Goal: Task Accomplishment & Management: Complete application form

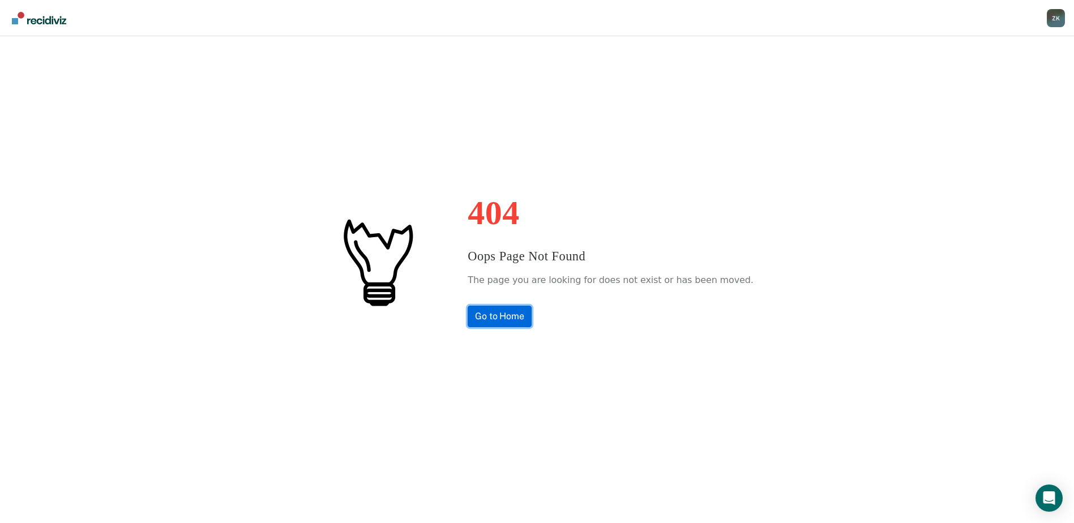
click at [497, 319] on link "Go to Home" at bounding box center [500, 317] width 64 height 22
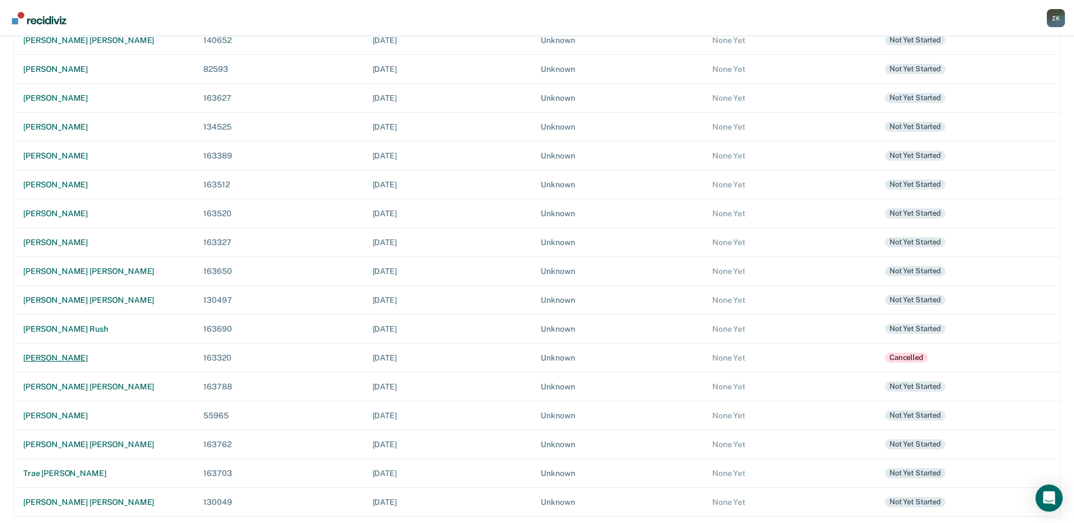
scroll to position [190, 0]
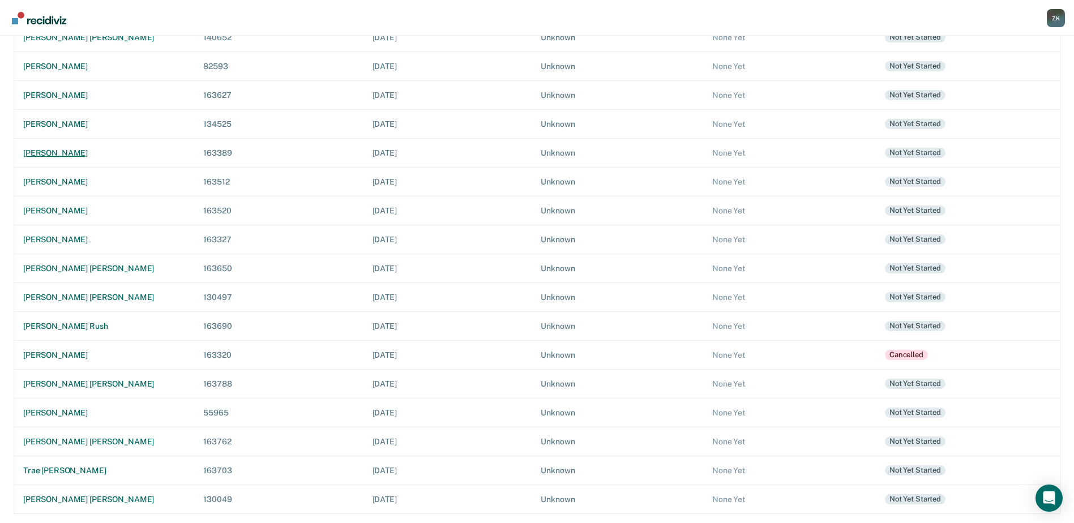
click at [65, 152] on div "[PERSON_NAME]" at bounding box center [104, 153] width 162 height 10
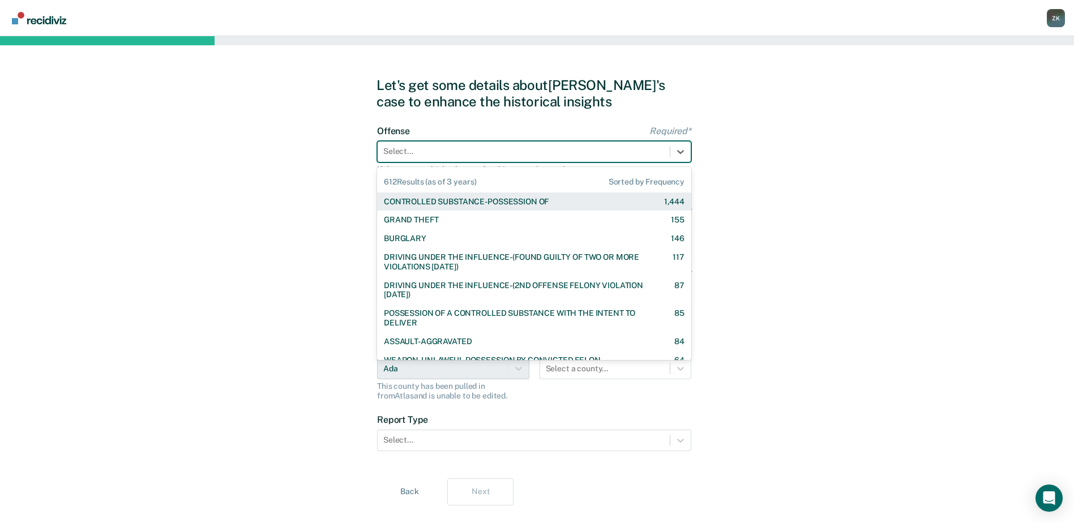
click at [456, 148] on div at bounding box center [523, 152] width 281 height 12
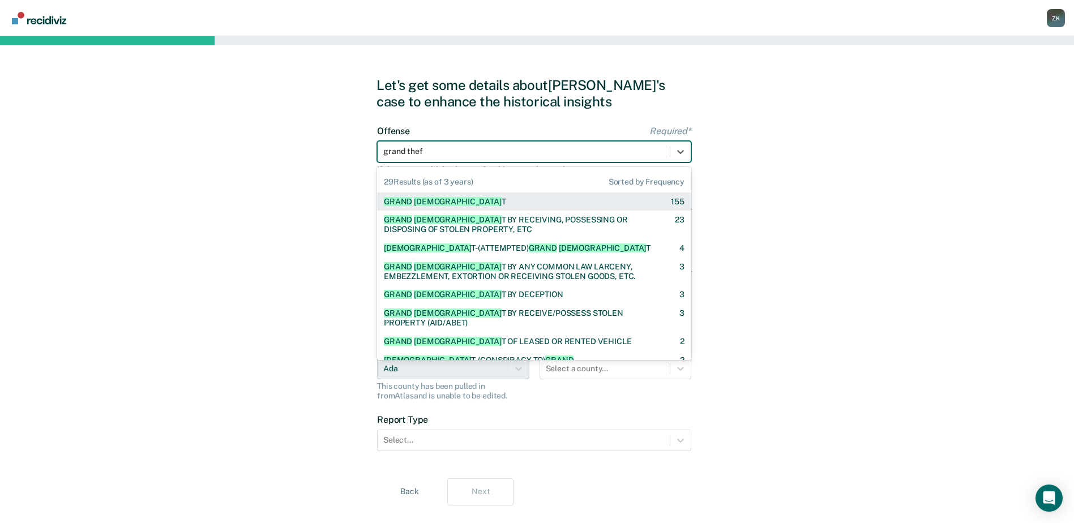
type input "grand theft"
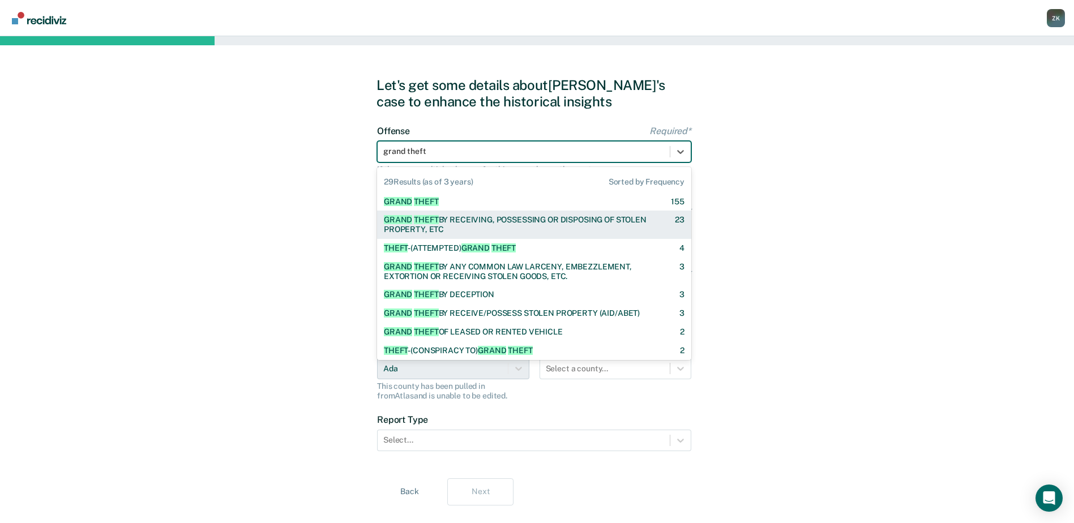
click at [472, 223] on div "GRAND THEFT BY RECEIVING, POSSESSING OR DISPOSING OF STOLEN PROPERTY, ETC" at bounding box center [519, 224] width 271 height 19
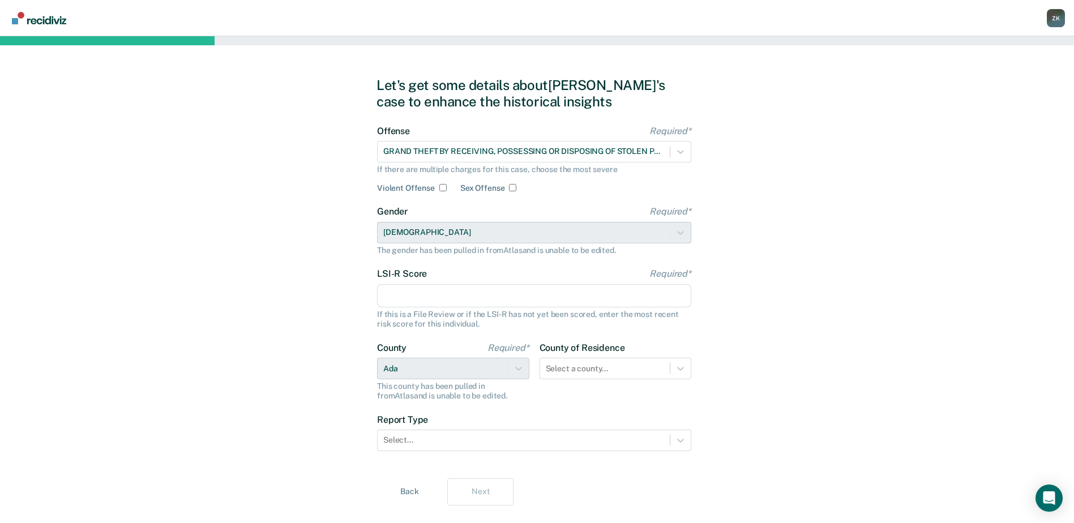
click at [436, 297] on input "LSI-R Score Required*" at bounding box center [534, 296] width 314 height 24
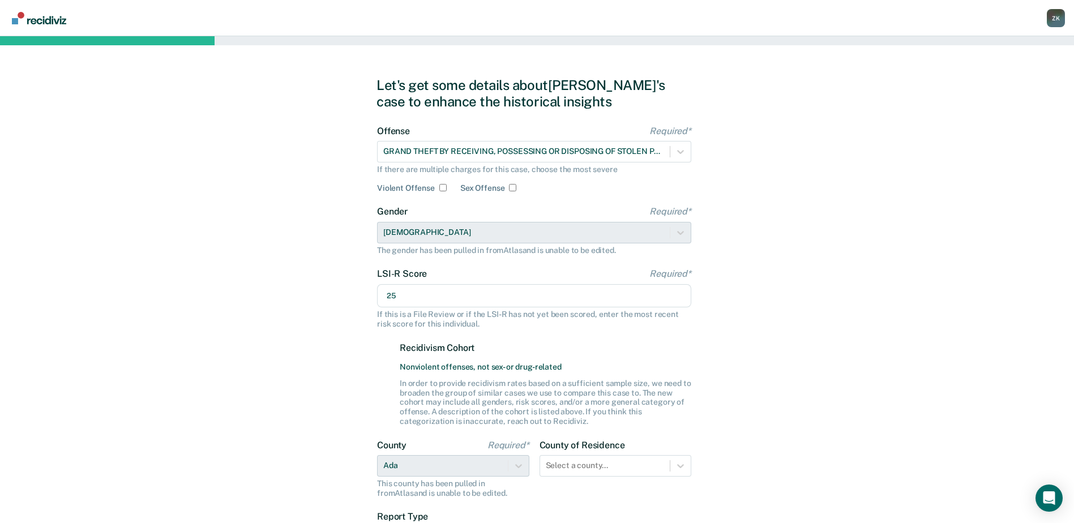
type input "25"
click at [827, 301] on div "Let's get some details about [PERSON_NAME]'s case to enhance the historical ins…" at bounding box center [537, 340] width 1074 height 608
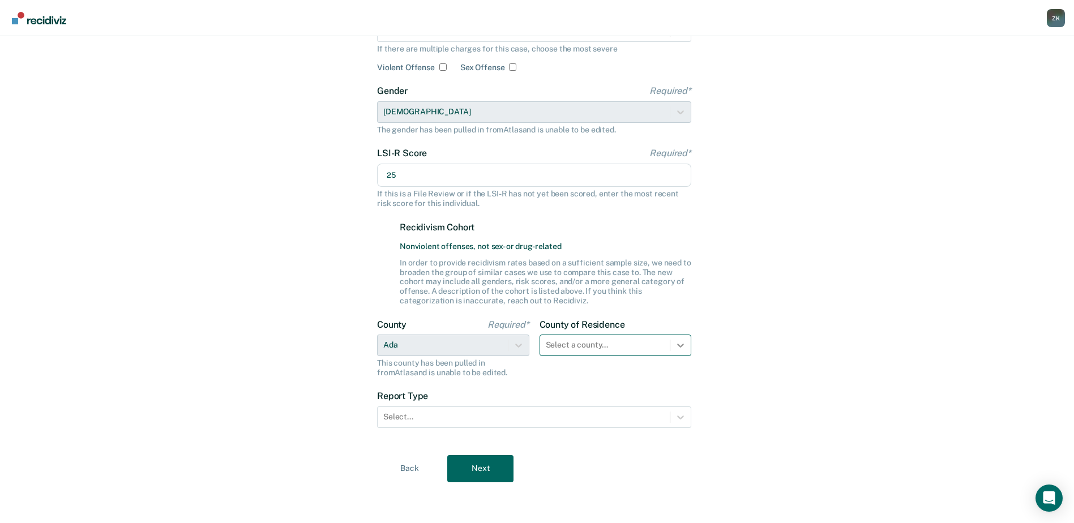
click at [682, 356] on div "Select a county..." at bounding box center [616, 346] width 152 height 22
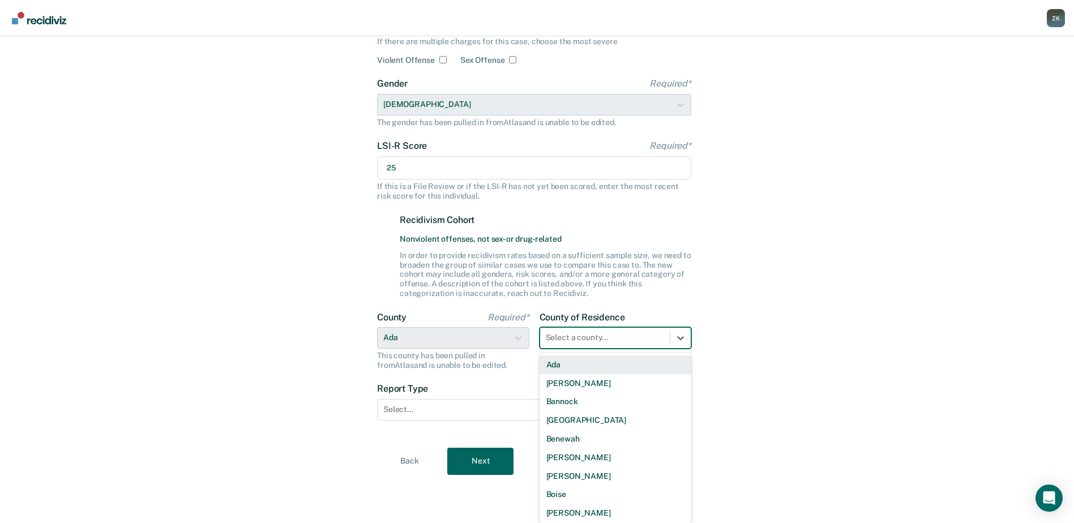
click at [592, 366] on div "Ada" at bounding box center [616, 365] width 152 height 19
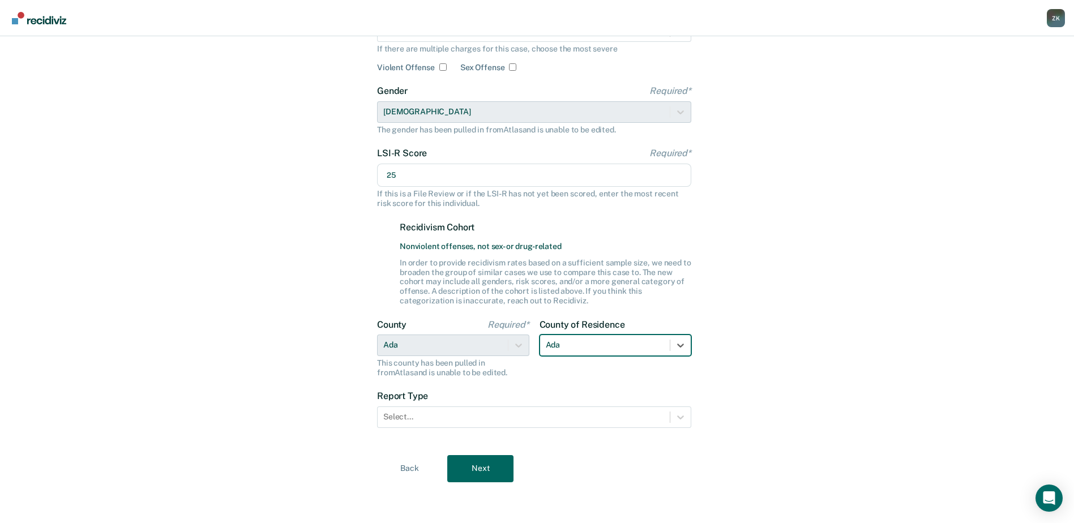
scroll to position [121, 0]
click at [874, 319] on div "Let's get some details about [PERSON_NAME]'s case to enhance the historical ins…" at bounding box center [537, 220] width 1074 height 608
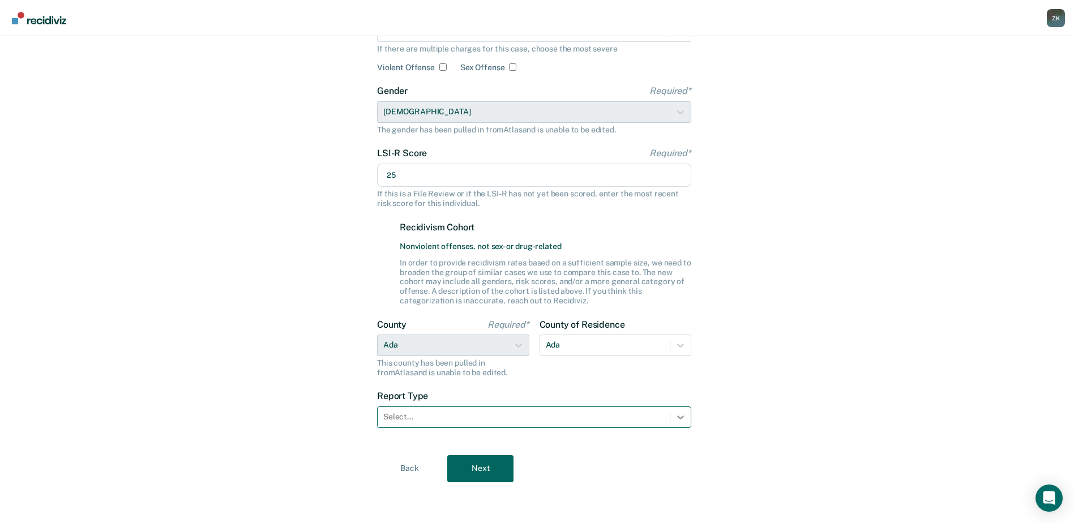
click at [682, 421] on icon at bounding box center [680, 417] width 11 height 11
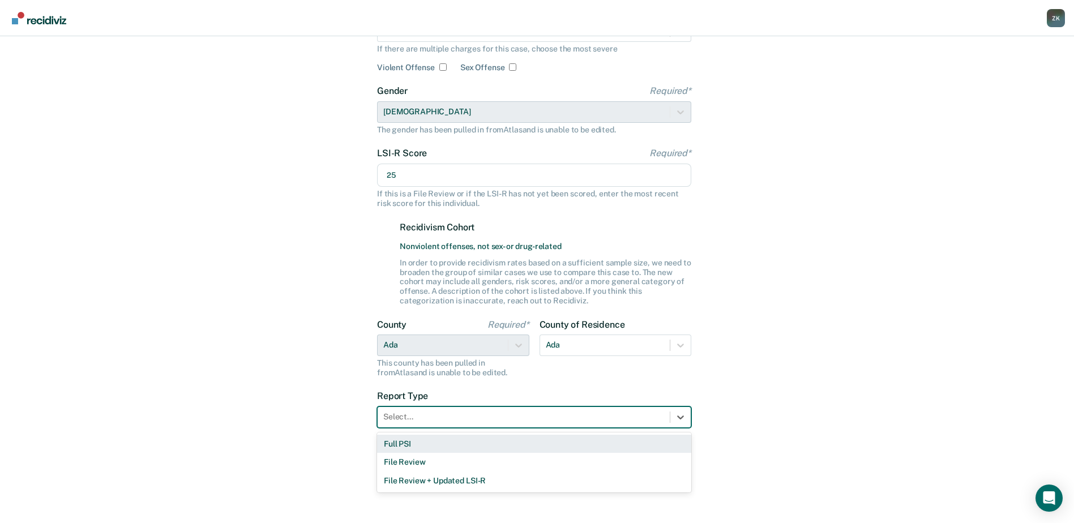
click at [572, 446] on div "Full PSI" at bounding box center [534, 444] width 314 height 19
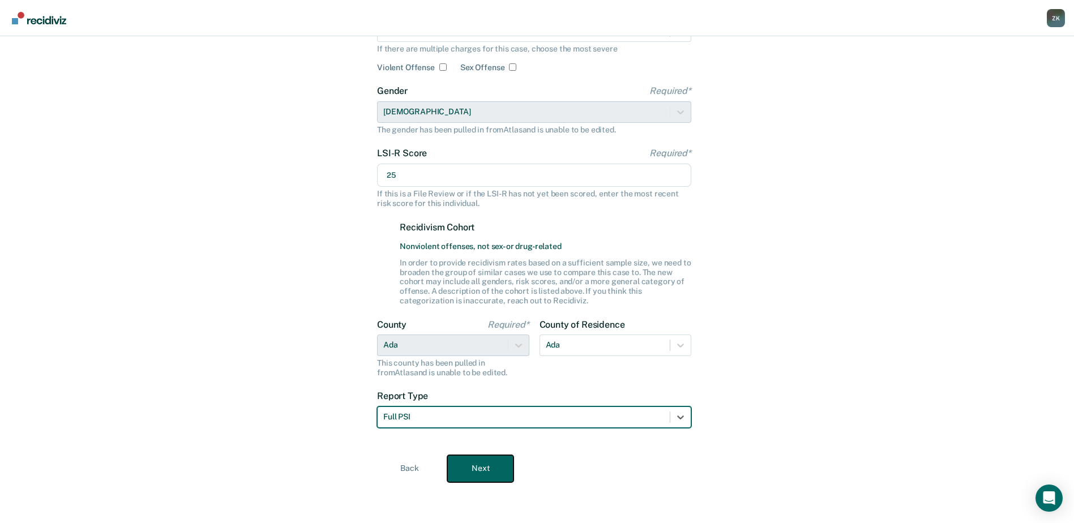
click at [495, 476] on button "Next" at bounding box center [480, 468] width 66 height 27
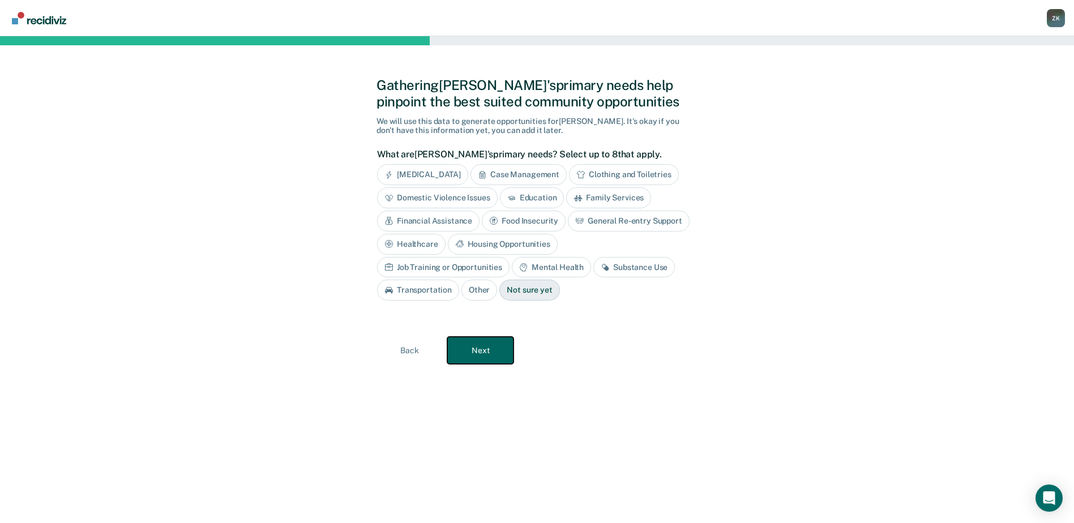
scroll to position [0, 0]
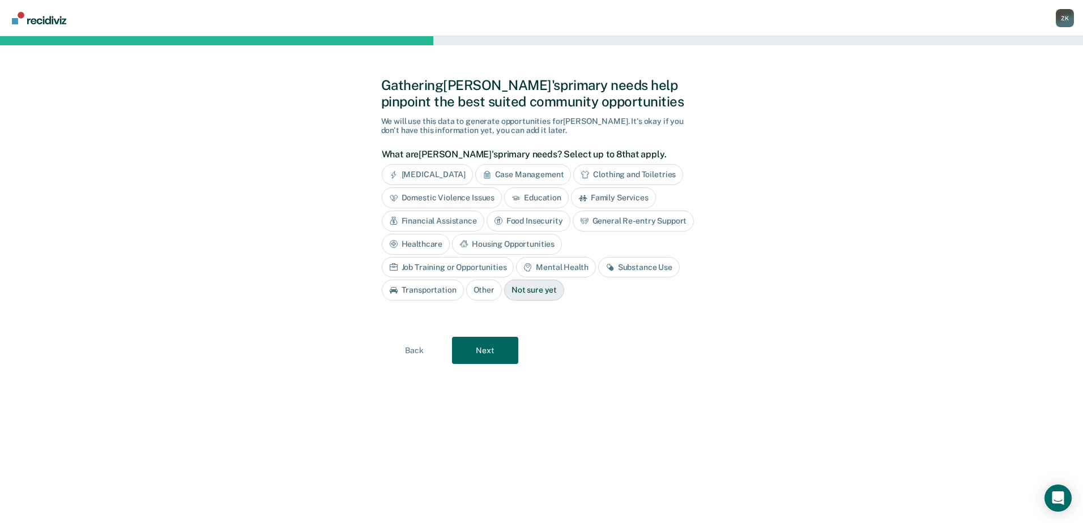
click at [514, 257] on div "Job Training or Opportunities" at bounding box center [448, 267] width 133 height 21
click at [489, 353] on button "Next" at bounding box center [485, 350] width 66 height 27
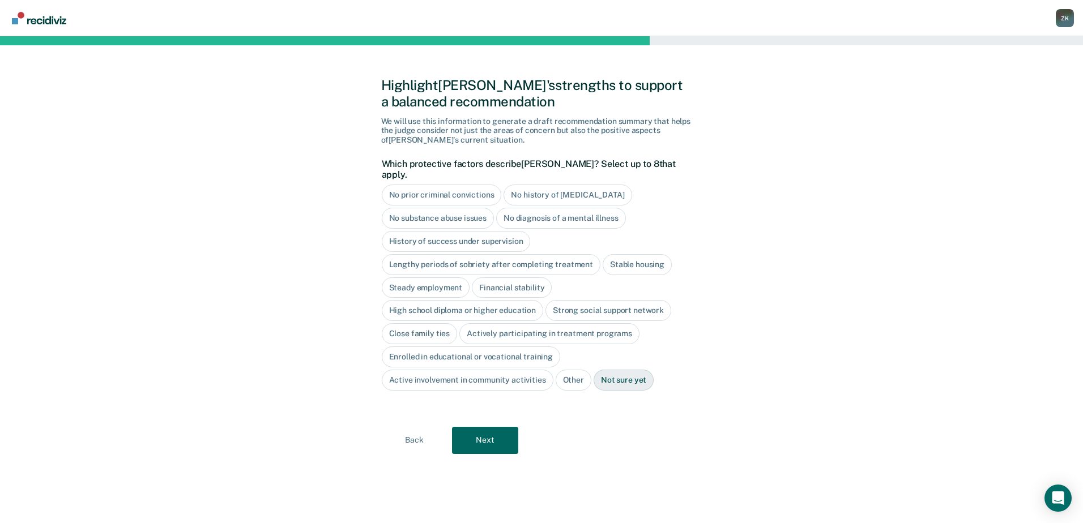
click at [429, 323] on div "Close family ties" at bounding box center [420, 333] width 76 height 21
click at [492, 437] on button "Next" at bounding box center [485, 440] width 66 height 27
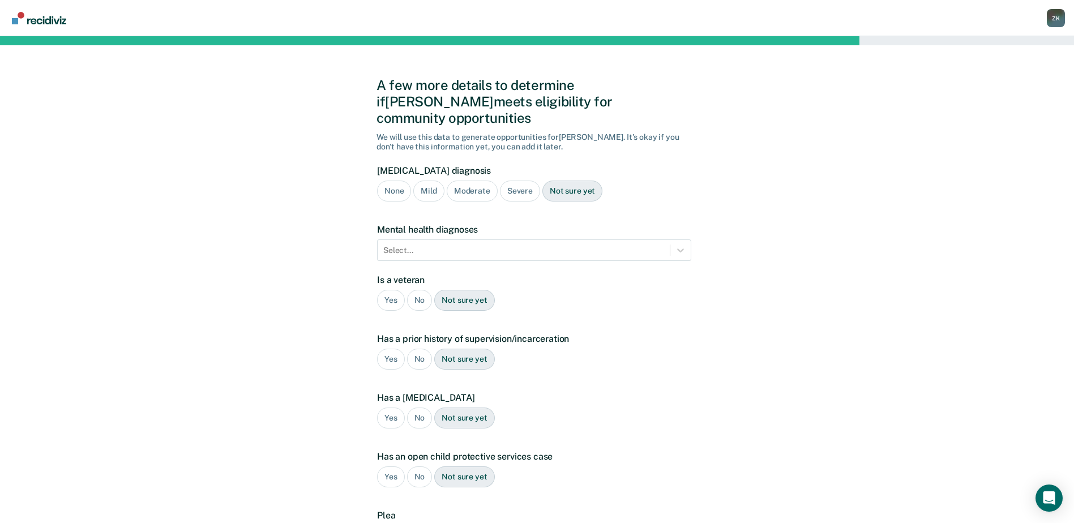
click at [392, 181] on div "None" at bounding box center [394, 191] width 34 height 21
click at [421, 290] on div "No" at bounding box center [419, 300] width 25 height 21
click at [386, 349] on div "Yes" at bounding box center [391, 359] width 28 height 21
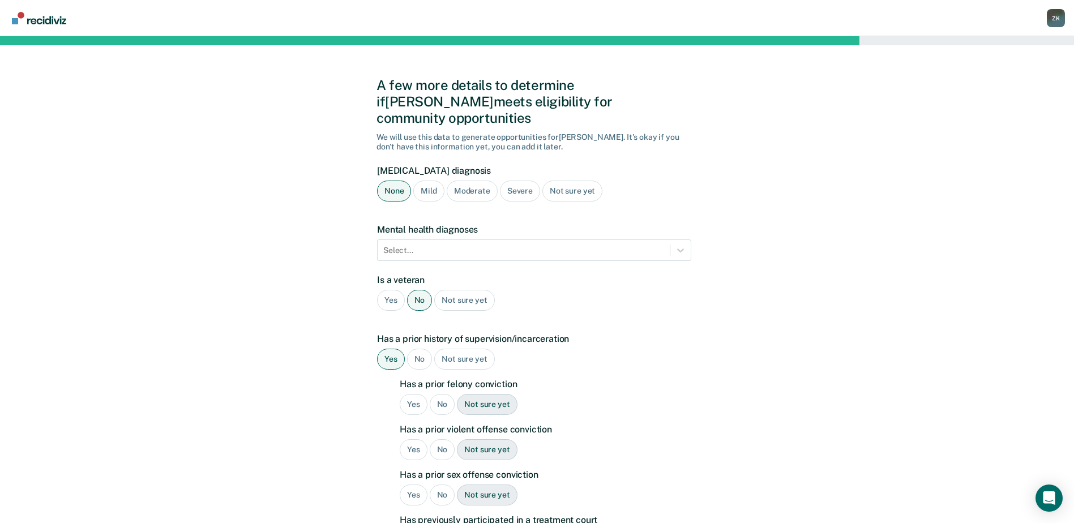
click at [413, 394] on div "Yes" at bounding box center [414, 404] width 28 height 21
click at [411, 439] on div "Yes" at bounding box center [414, 449] width 28 height 21
click at [438, 485] on div "No" at bounding box center [442, 495] width 25 height 21
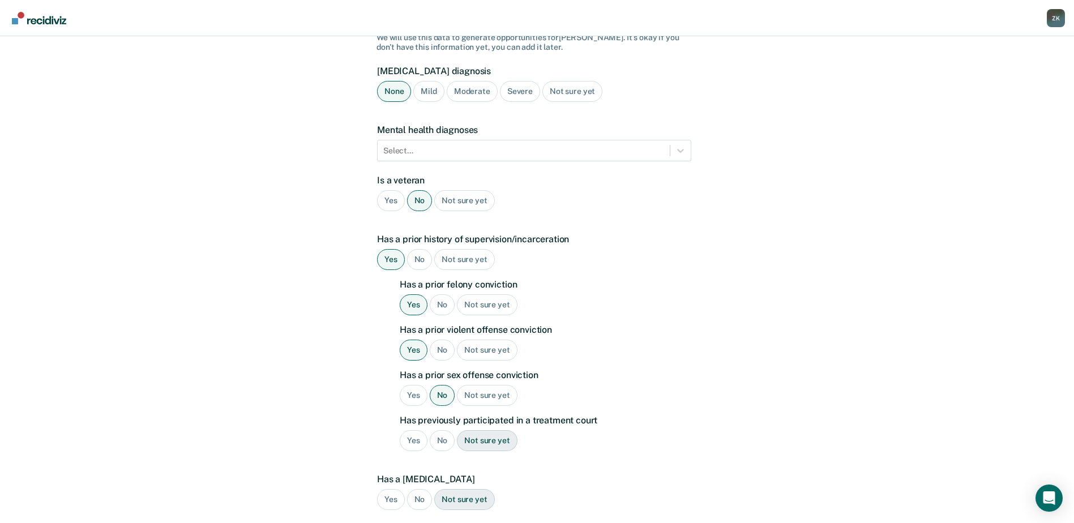
scroll to position [170, 0]
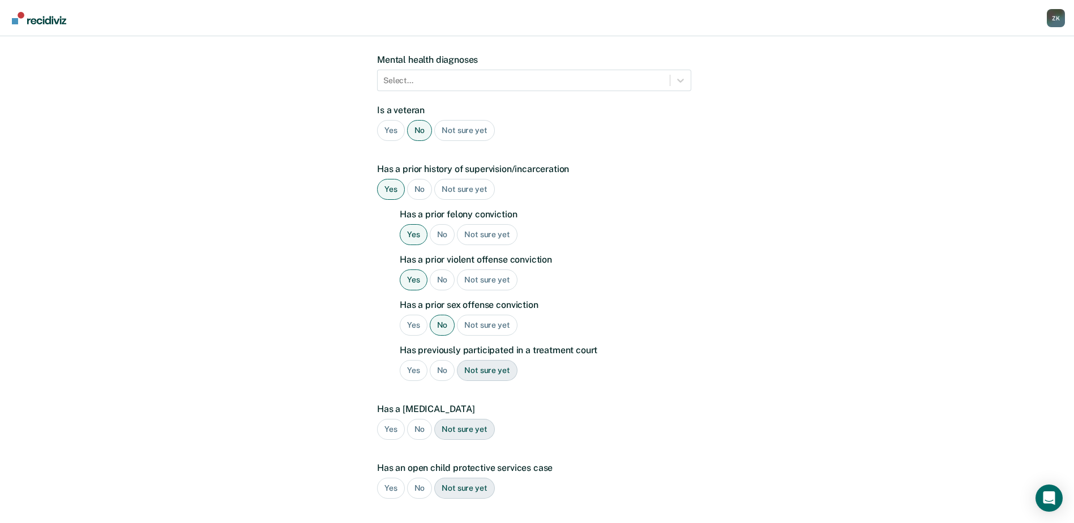
click at [440, 360] on div "No" at bounding box center [442, 370] width 25 height 21
click at [425, 419] on div "No" at bounding box center [419, 429] width 25 height 21
click at [420, 478] on div "No" at bounding box center [419, 488] width 25 height 21
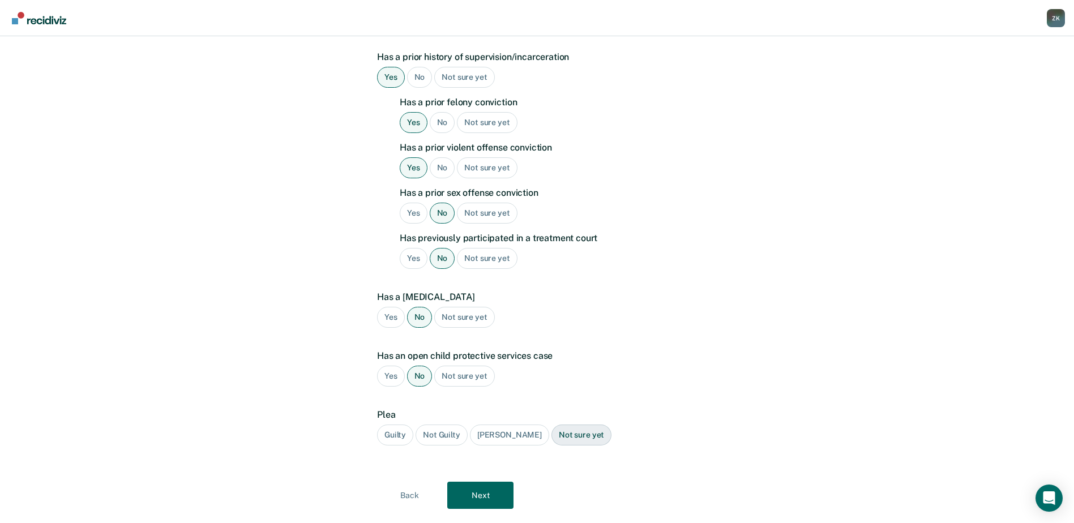
scroll to position [283, 0]
click at [396, 424] on div "Guilty" at bounding box center [395, 434] width 36 height 21
click at [483, 481] on button "Next" at bounding box center [480, 494] width 66 height 27
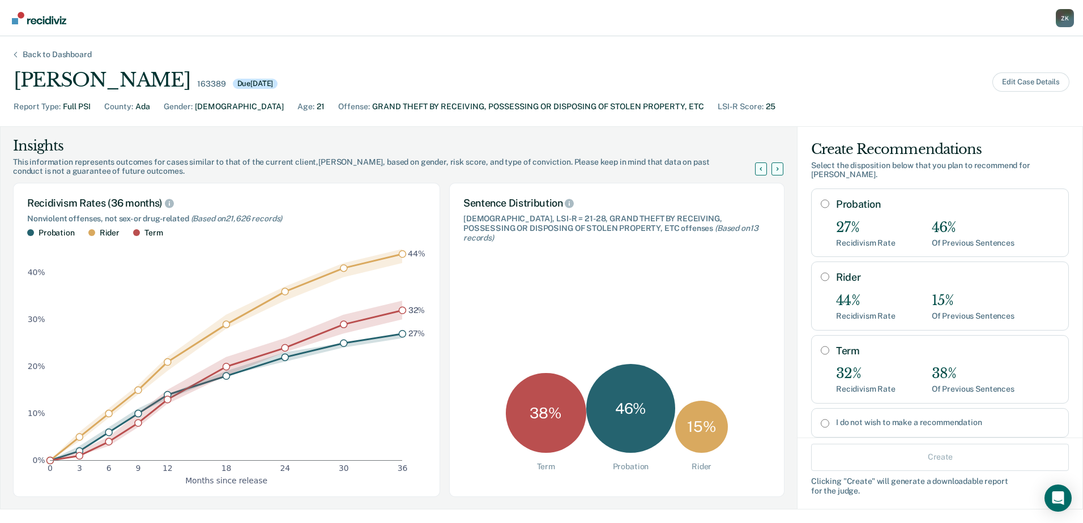
click at [820, 419] on input "I do not wish to make a recommendation" at bounding box center [824, 423] width 8 height 9
radio input "true"
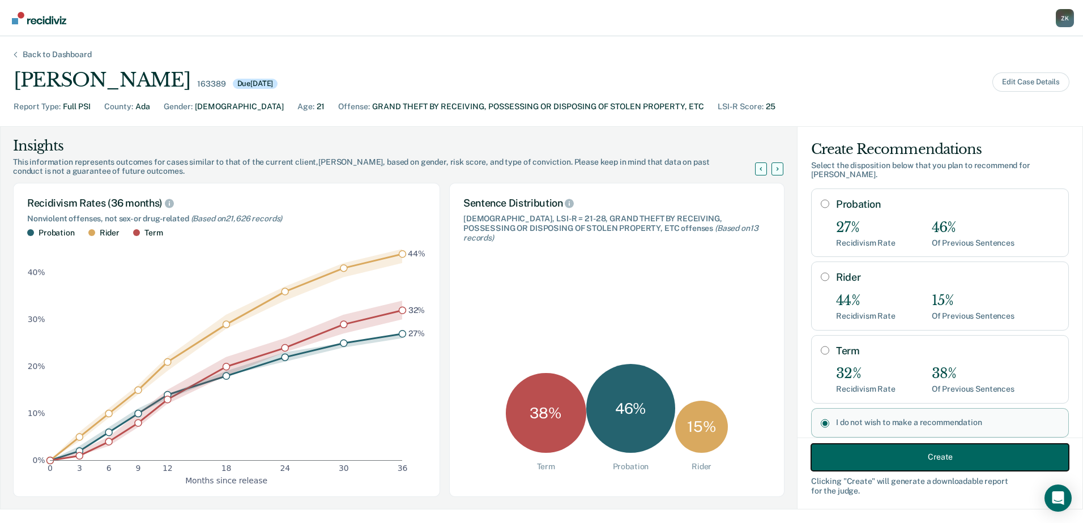
click at [946, 453] on button "Create" at bounding box center [940, 456] width 258 height 27
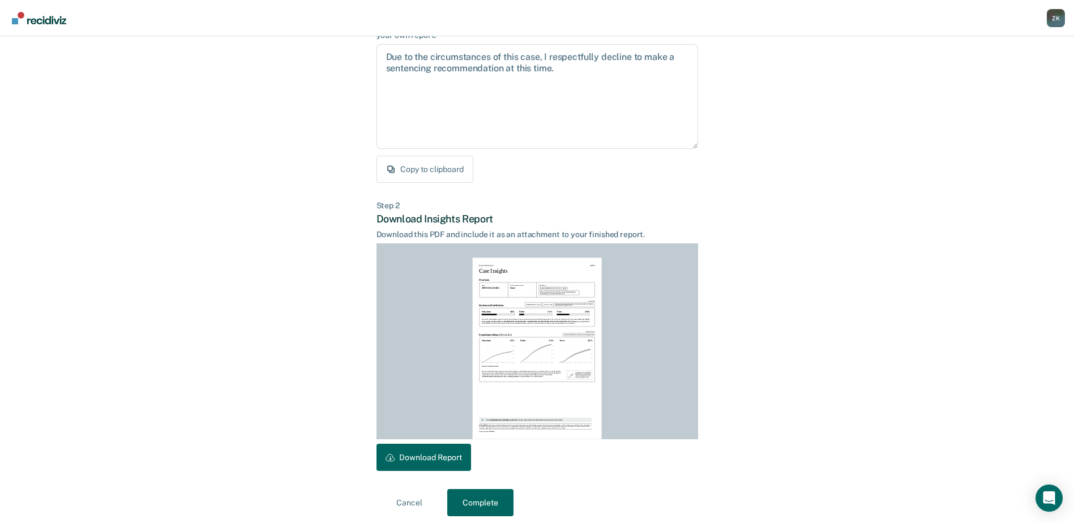
scroll to position [122, 0]
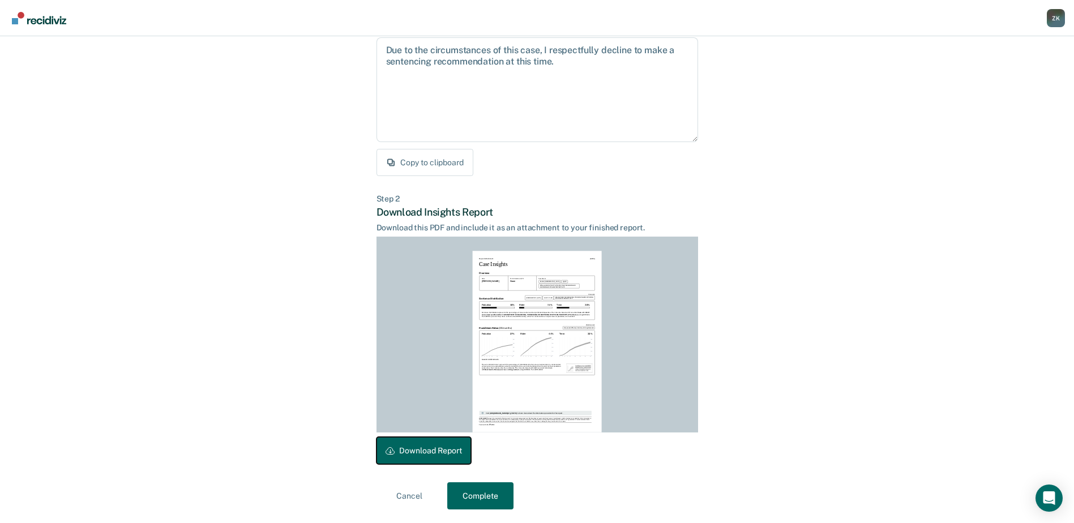
click at [434, 459] on button "Download Report" at bounding box center [424, 450] width 95 height 27
